Goal: Information Seeking & Learning: Understand process/instructions

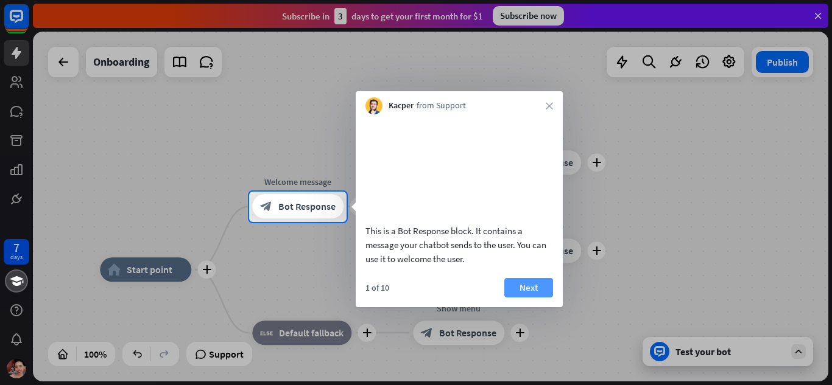
click at [538, 298] on button "Next" at bounding box center [528, 287] width 49 height 19
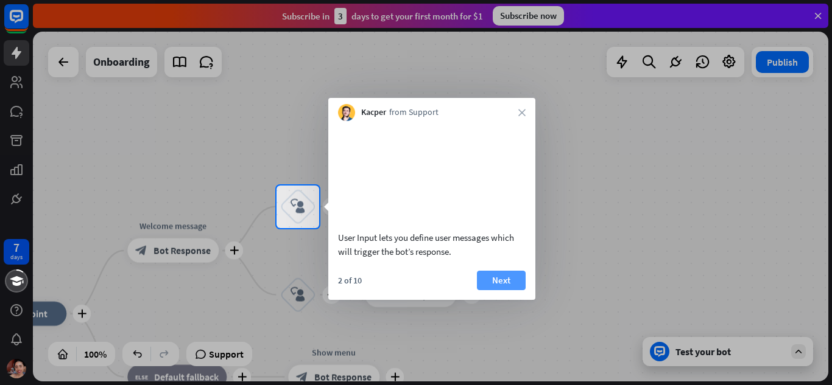
click at [513, 290] on button "Next" at bounding box center [501, 280] width 49 height 19
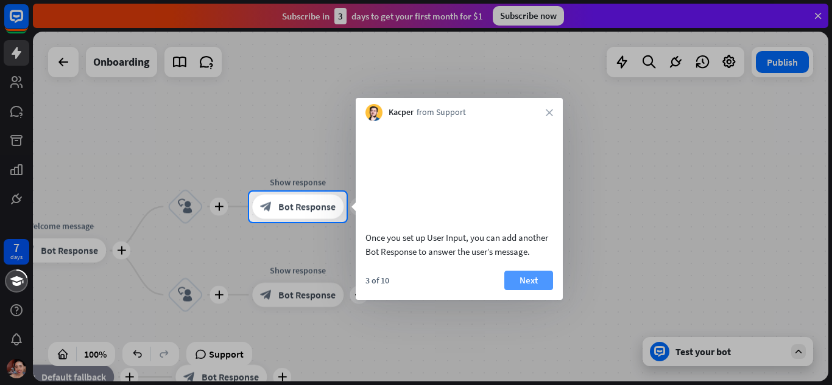
click at [543, 290] on button "Next" at bounding box center [528, 280] width 49 height 19
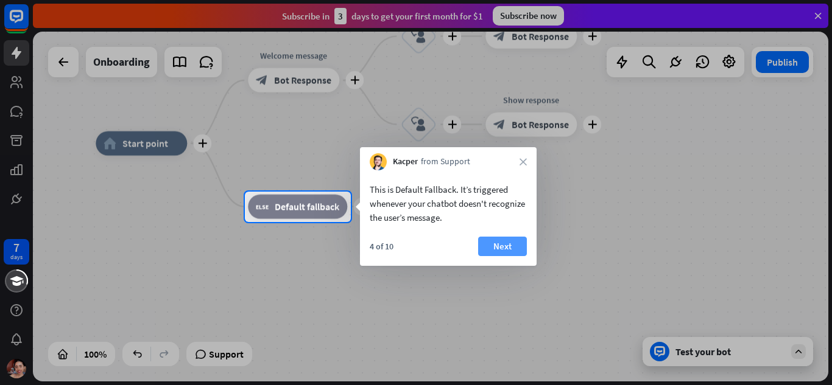
click at [512, 247] on button "Next" at bounding box center [502, 246] width 49 height 19
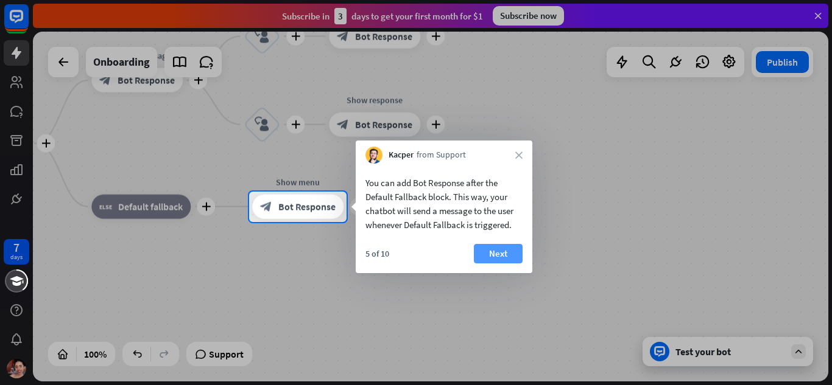
click at [514, 249] on button "Next" at bounding box center [498, 253] width 49 height 19
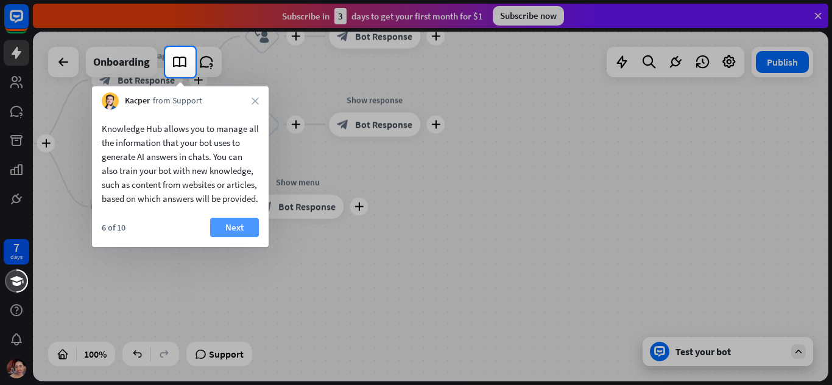
click at [230, 237] on button "Next" at bounding box center [234, 227] width 49 height 19
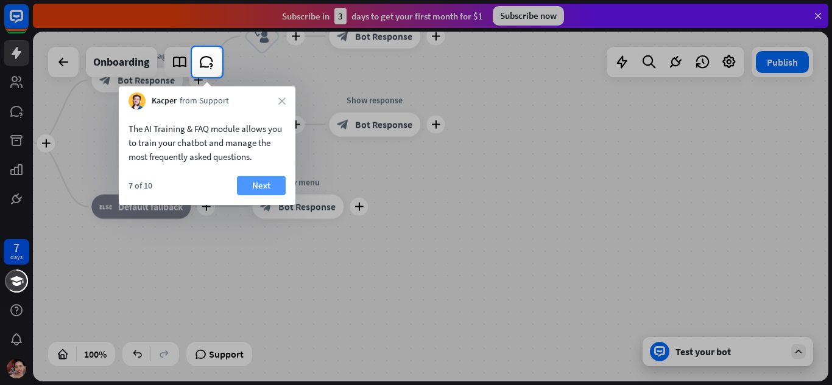
click at [261, 189] on button "Next" at bounding box center [261, 185] width 49 height 19
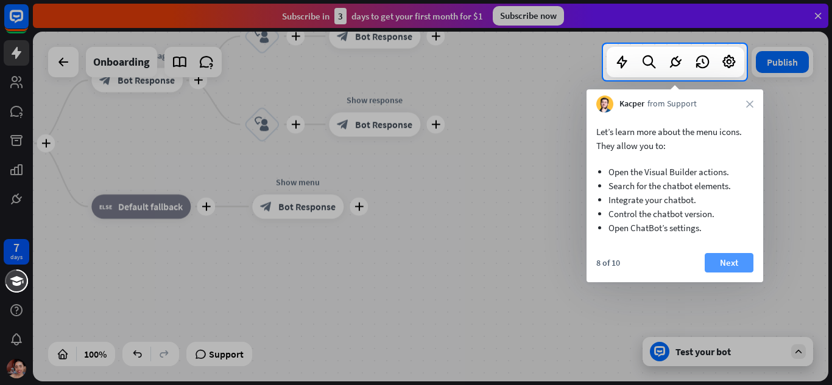
click at [728, 259] on button "Next" at bounding box center [729, 262] width 49 height 19
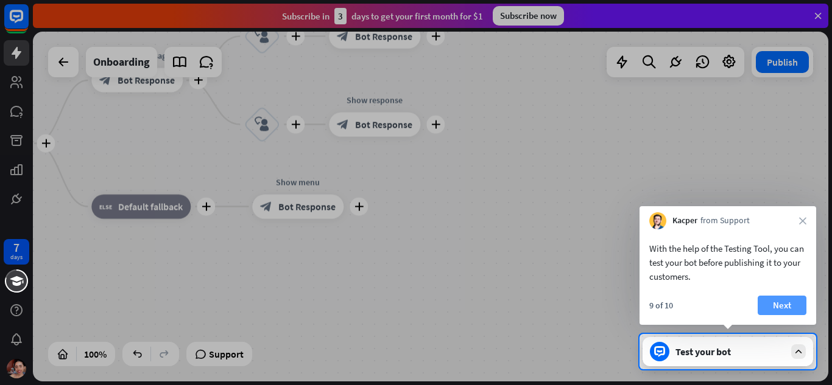
click at [761, 306] on button "Next" at bounding box center [782, 305] width 49 height 19
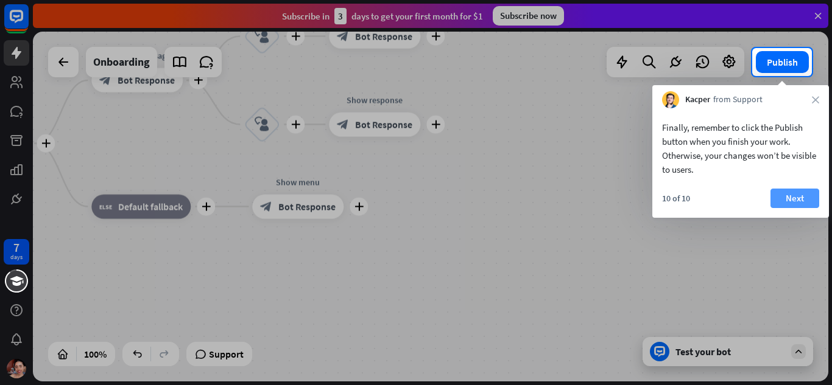
click at [795, 193] on button "Next" at bounding box center [794, 198] width 49 height 19
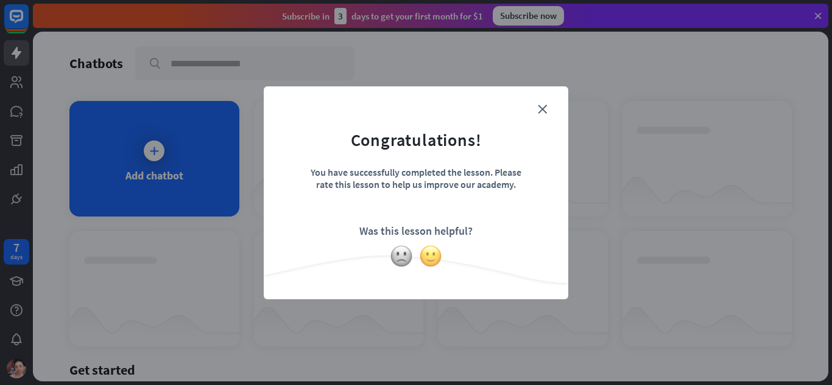
click at [427, 253] on img at bounding box center [430, 256] width 23 height 23
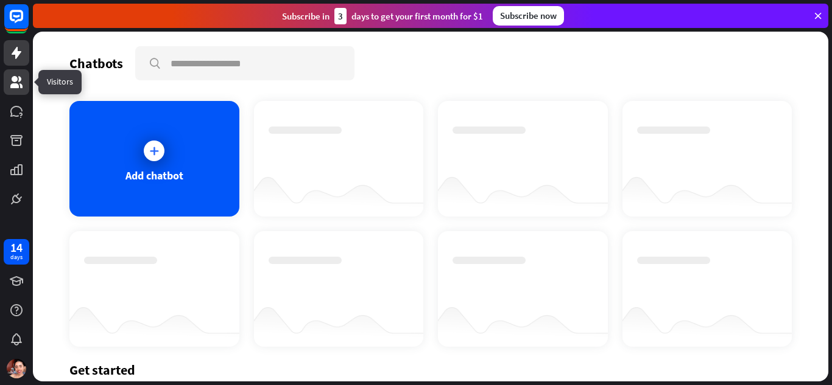
click at [11, 83] on icon at bounding box center [16, 82] width 15 height 15
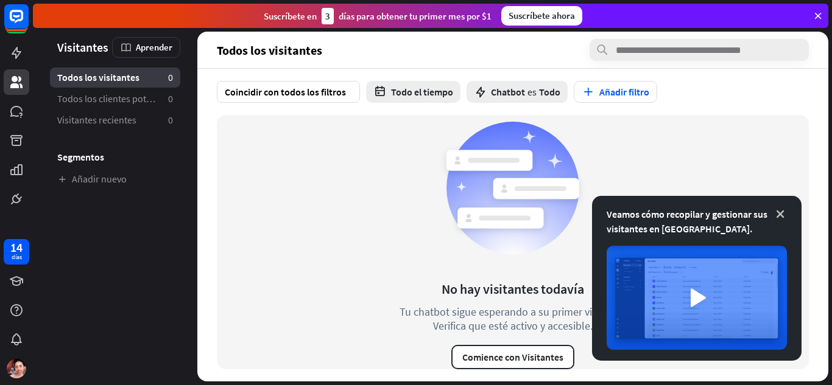
click at [779, 213] on icon at bounding box center [780, 214] width 12 height 12
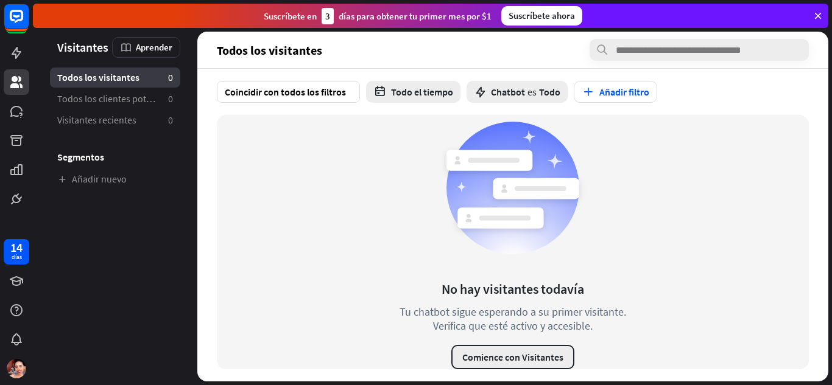
click at [514, 359] on font "Comience con Visitantes" at bounding box center [512, 357] width 101 height 12
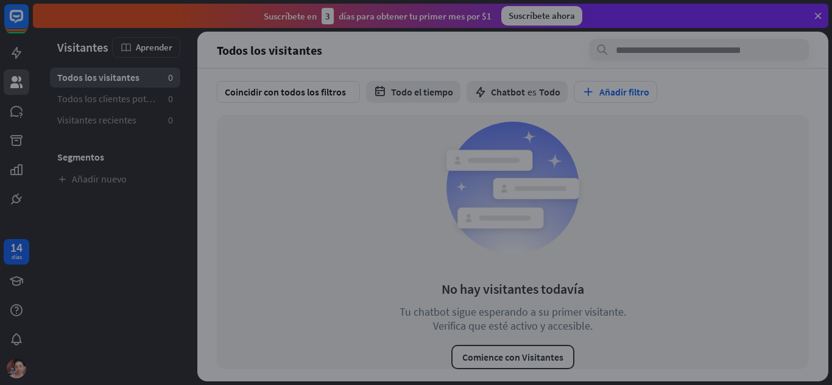
click at [753, 300] on div "cerca" at bounding box center [416, 192] width 832 height 385
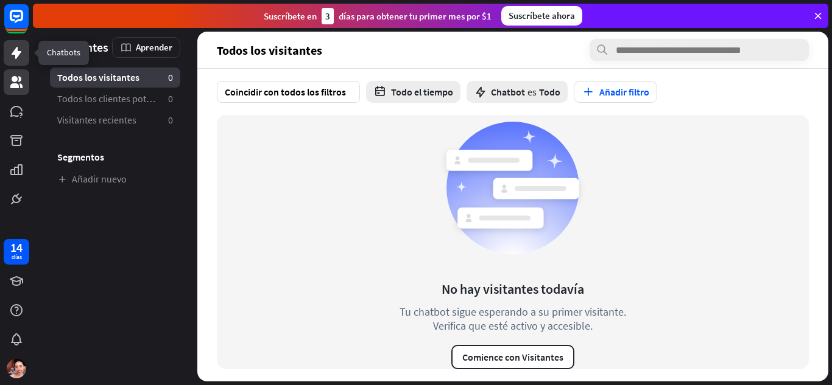
click at [12, 52] on icon at bounding box center [16, 53] width 15 height 15
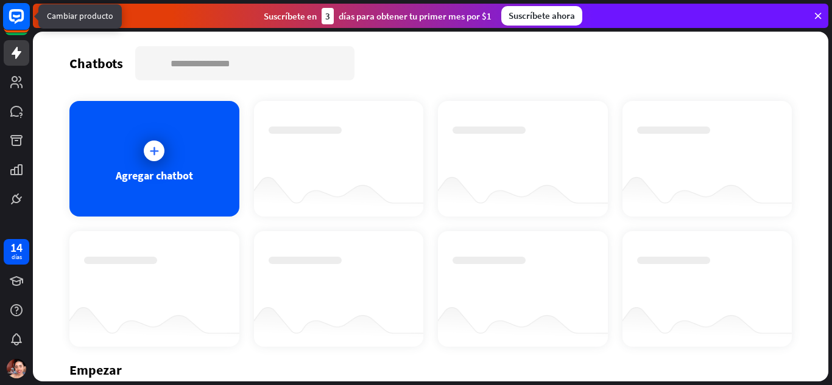
click at [16, 15] on rect at bounding box center [16, 16] width 27 height 27
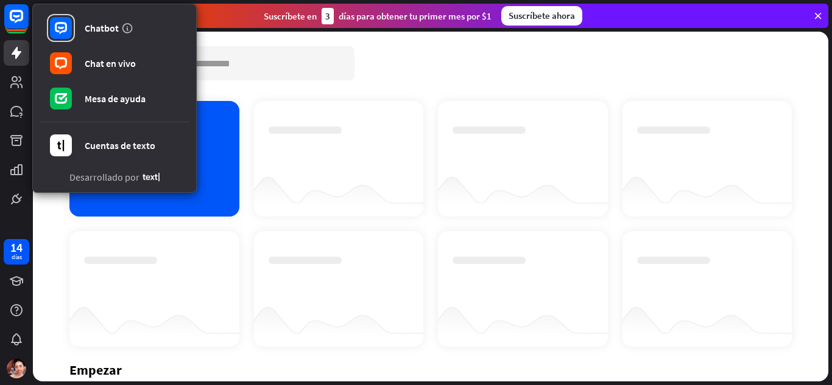
drag, startPoint x: 91, startPoint y: 229, endPoint x: 82, endPoint y: 251, distance: 24.5
click at [91, 229] on div "Agregar chatbot" at bounding box center [430, 224] width 722 height 246
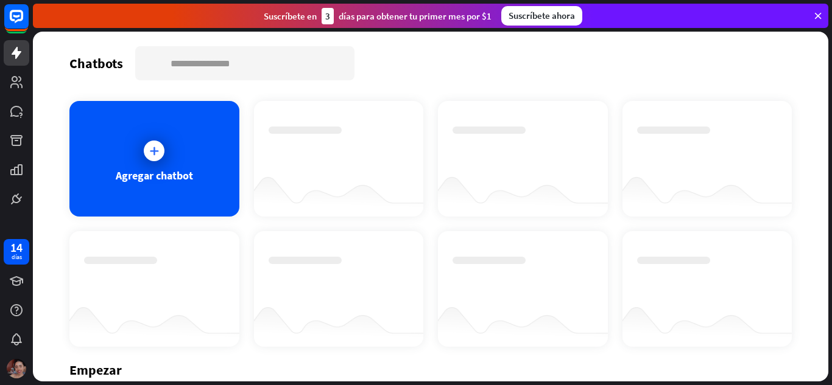
click at [7, 371] on img at bounding box center [16, 368] width 19 height 19
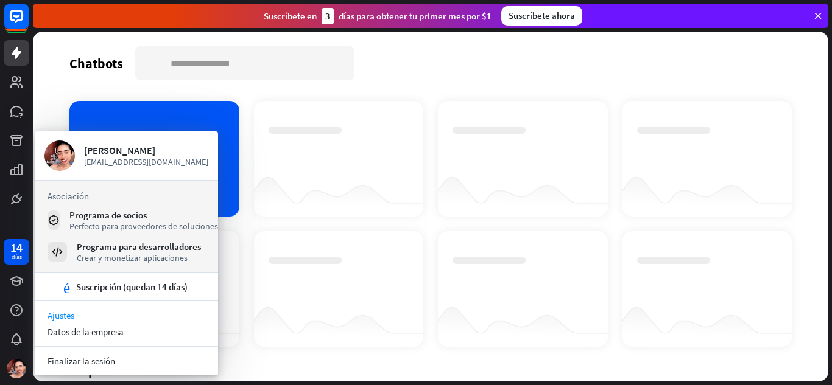
click at [70, 314] on font "Ajustes" at bounding box center [60, 316] width 27 height 12
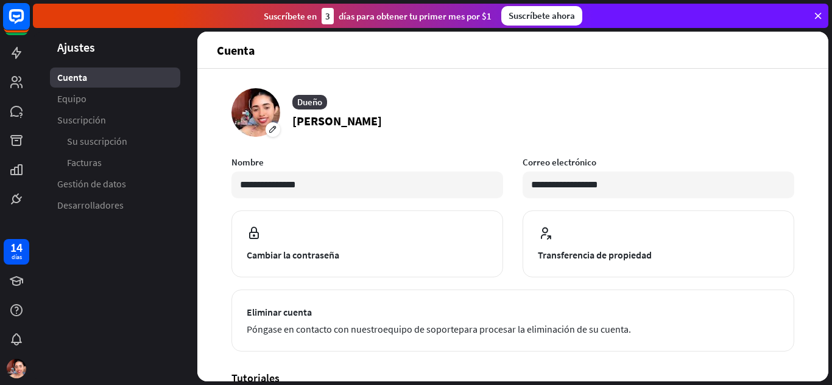
click at [9, 22] on rect at bounding box center [16, 16] width 27 height 27
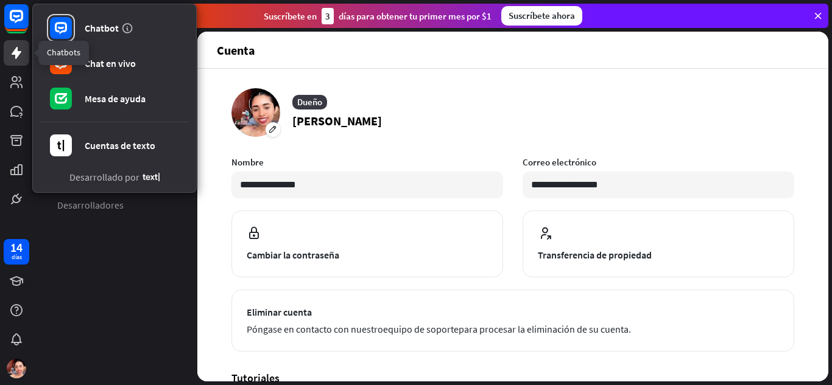
click at [12, 60] on link at bounding box center [17, 53] width 26 height 26
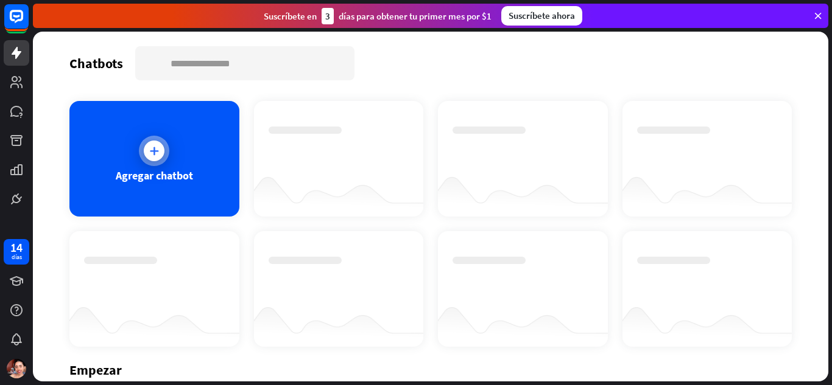
click at [152, 149] on icon at bounding box center [154, 151] width 12 height 12
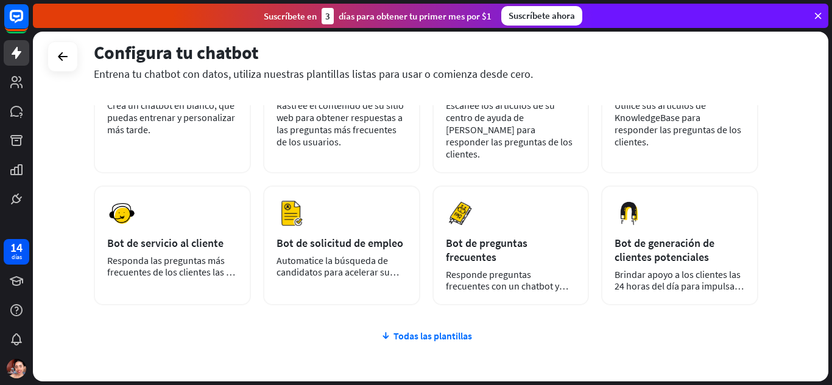
scroll to position [180, 0]
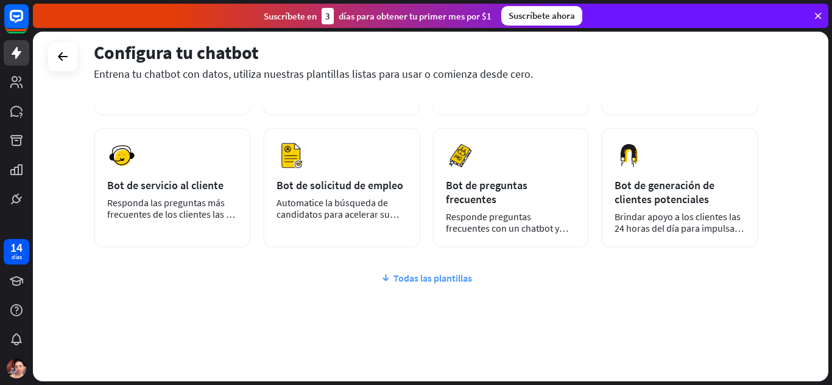
click at [399, 272] on font "Todas las plantillas" at bounding box center [432, 278] width 79 height 12
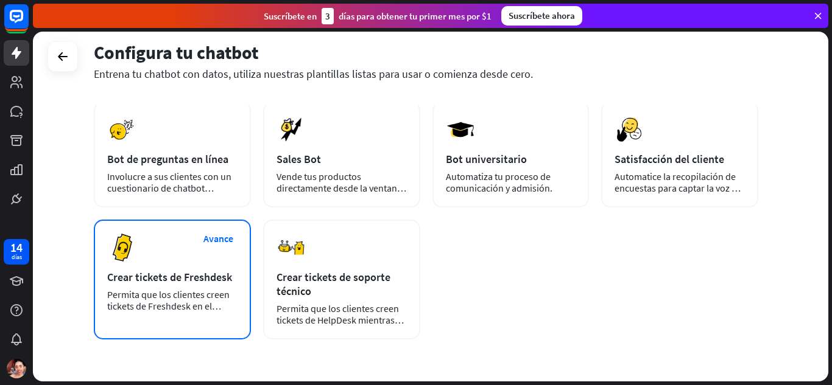
scroll to position [308, 0]
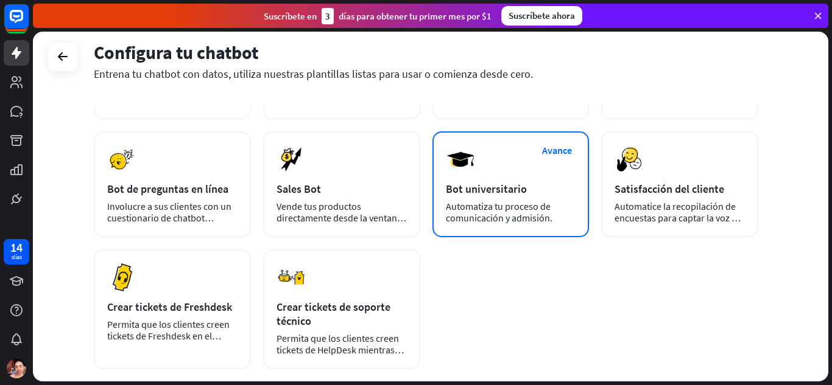
click at [454, 200] on font "Automatiza tu proceso de comunicación y admisión." at bounding box center [499, 212] width 107 height 24
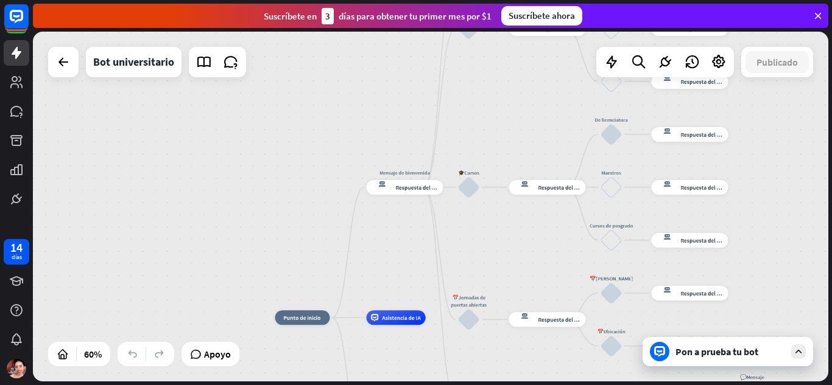
drag, startPoint x: 388, startPoint y: 139, endPoint x: 379, endPoint y: 227, distance: 87.5
click at [379, 227] on div "inicio_2 Punto de inicio Mensaje de bienvenida respuesta del bot de bloqueo Res…" at bounding box center [430, 207] width 795 height 350
